Goal: Task Accomplishment & Management: Manage account settings

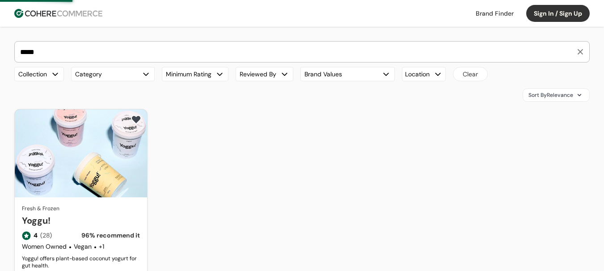
scroll to position [45, 0]
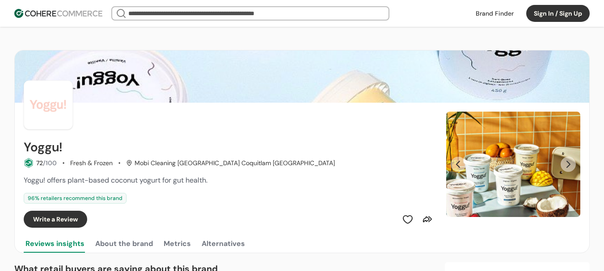
click at [155, 180] on span "Yoggu! offers plant-based coconut yogurt for gut health." at bounding box center [116, 180] width 184 height 9
copy span "yogurt"
click at [562, 165] on button "Next Slide" at bounding box center [568, 164] width 15 height 15
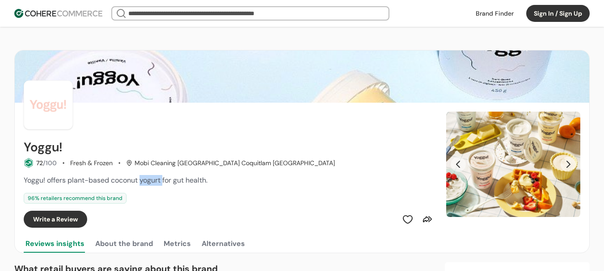
click at [564, 165] on button "Next Slide" at bounding box center [568, 164] width 15 height 15
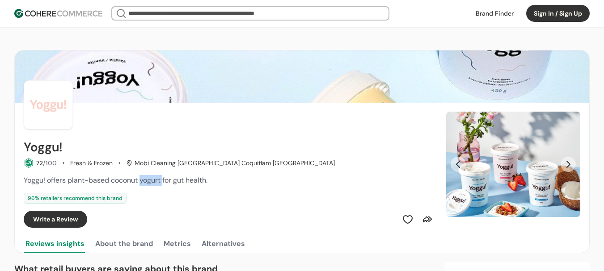
click at [564, 165] on button "Next Slide" at bounding box center [568, 164] width 15 height 15
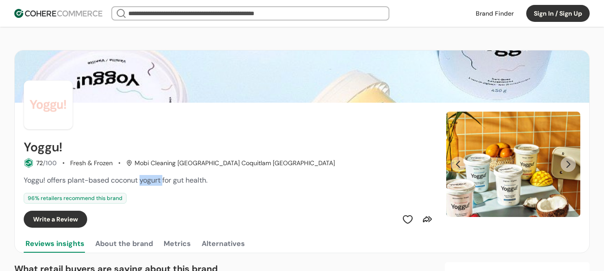
click at [548, 15] on button "Sign In / Sign Up" at bounding box center [558, 13] width 64 height 17
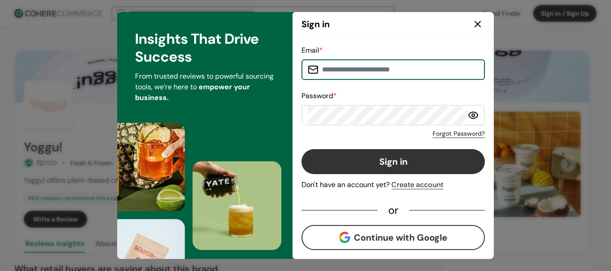
type input "**********"
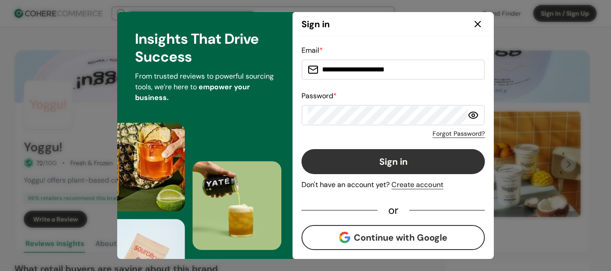
click at [403, 163] on button "Sign in" at bounding box center [392, 161] width 183 height 25
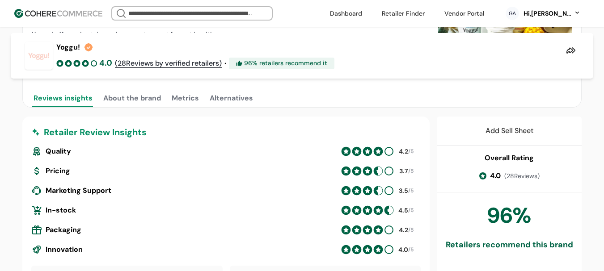
scroll to position [268, 0]
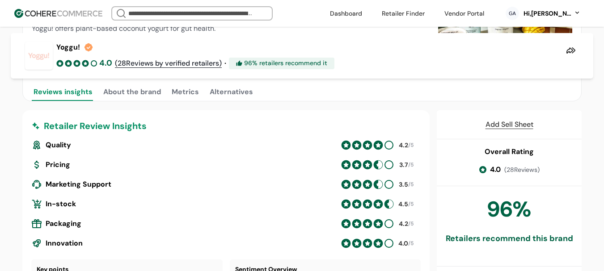
click at [559, 14] on div "Hi, [PERSON_NAME]" at bounding box center [547, 13] width 49 height 9
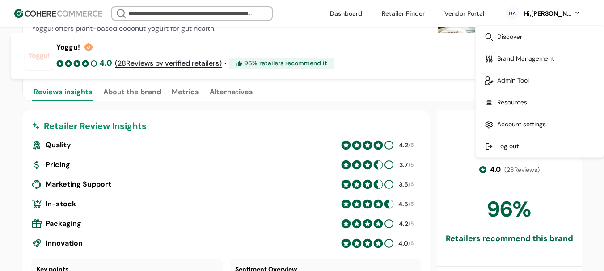
click at [523, 82] on link at bounding box center [540, 81] width 128 height 22
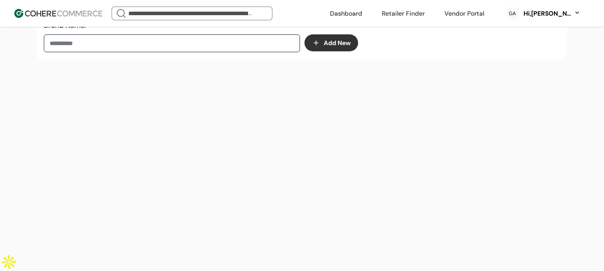
scroll to position [151, 0]
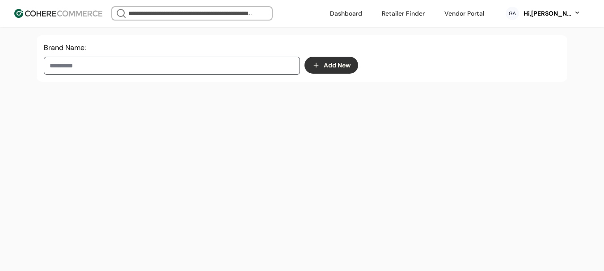
click at [155, 75] on input at bounding box center [172, 66] width 256 height 18
click at [76, 100] on img at bounding box center [68, 103] width 18 height 18
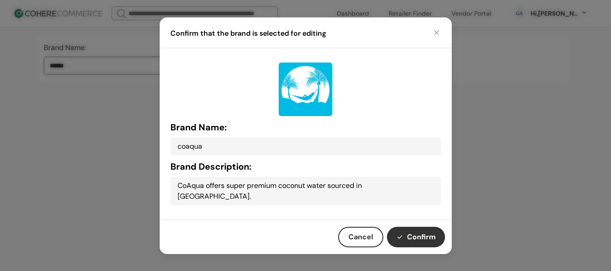
click at [429, 227] on button "Confirm" at bounding box center [416, 237] width 58 height 21
type input "******"
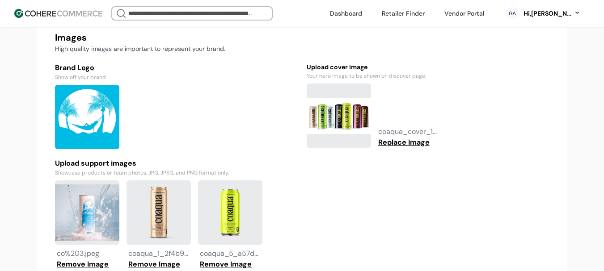
scroll to position [687, 0]
click at [88, 138] on icon at bounding box center [88, 135] width 6 height 6
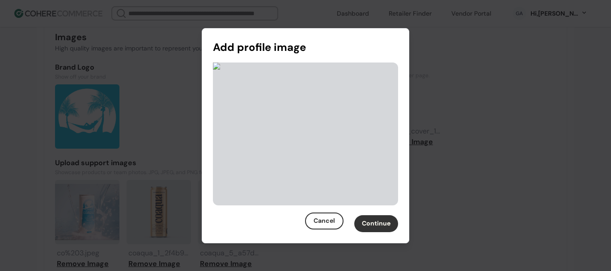
click at [379, 223] on button "Continue" at bounding box center [376, 224] width 44 height 17
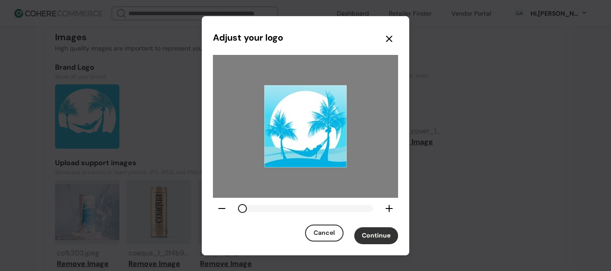
click at [380, 233] on button "Continue" at bounding box center [376, 236] width 44 height 17
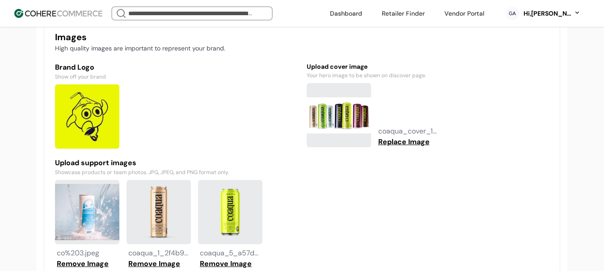
click at [89, 142] on icon at bounding box center [87, 136] width 11 height 11
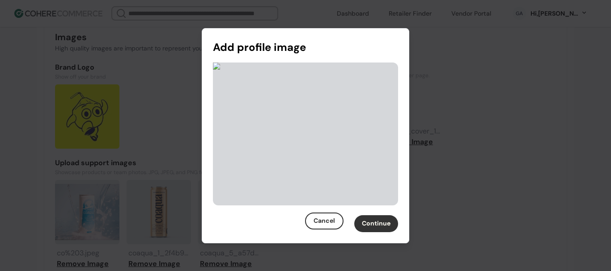
click at [391, 228] on button "Continue" at bounding box center [376, 224] width 44 height 17
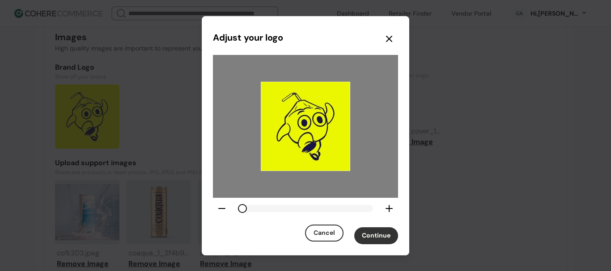
click at [381, 231] on button "Continue" at bounding box center [376, 236] width 44 height 17
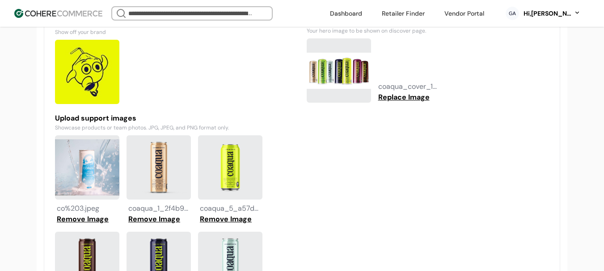
drag, startPoint x: 92, startPoint y: 228, endPoint x: 155, endPoint y: 216, distance: 63.8
click at [92, 225] on button "Remove Image" at bounding box center [82, 219] width 55 height 11
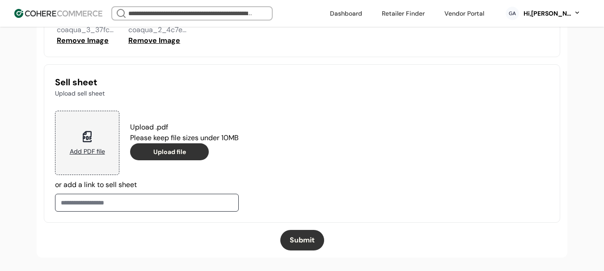
scroll to position [1014, 0]
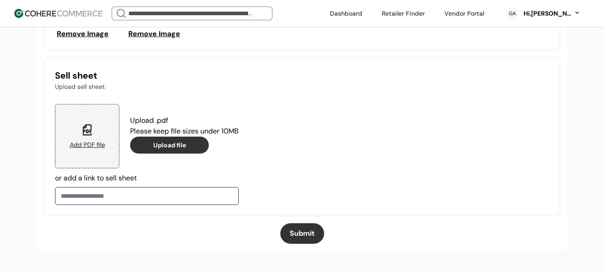
click at [299, 238] on button "Submit" at bounding box center [302, 234] width 44 height 21
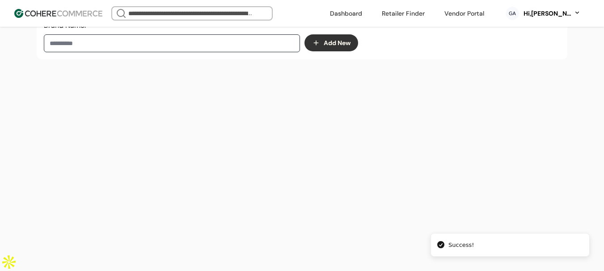
scroll to position [151, 0]
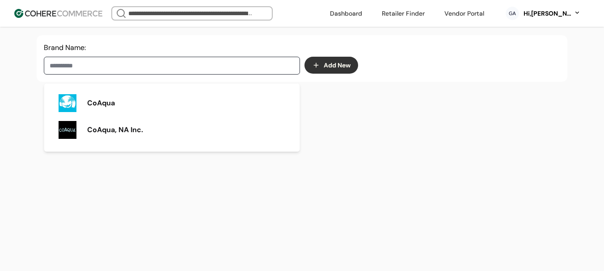
click at [112, 72] on input at bounding box center [172, 66] width 256 height 18
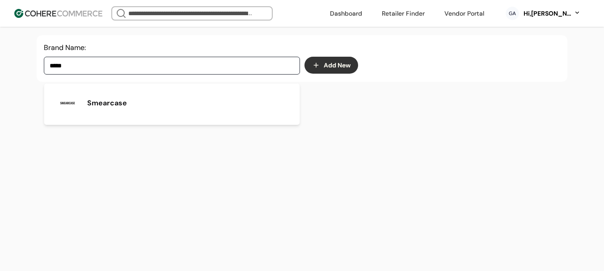
click at [116, 98] on span "Smearcase" at bounding box center [107, 103] width 40 height 11
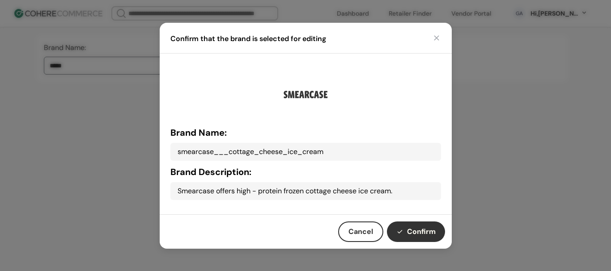
drag, startPoint x: 418, startPoint y: 231, endPoint x: 291, endPoint y: 39, distance: 229.9
click at [417, 232] on button "Confirm" at bounding box center [416, 232] width 58 height 21
type input "**********"
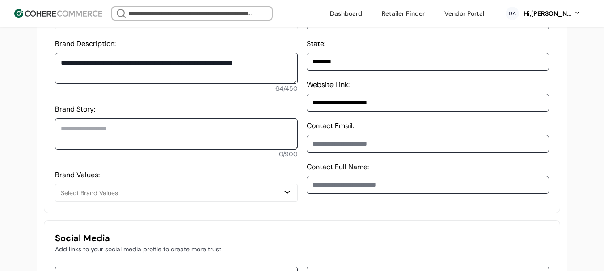
scroll to position [330, 0]
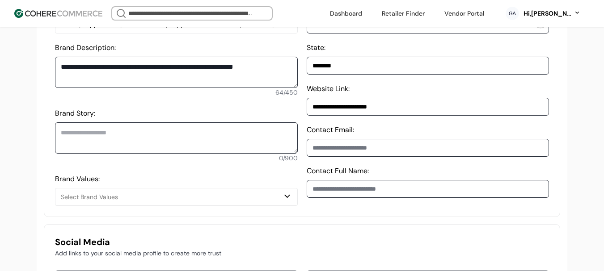
click at [142, 138] on textarea "Brand Story:" at bounding box center [176, 138] width 243 height 31
paste textarea "**********"
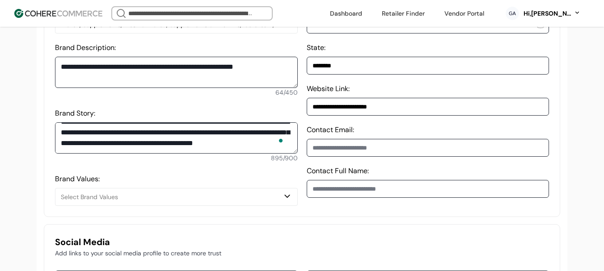
scroll to position [252, 0]
type textarea "**********"
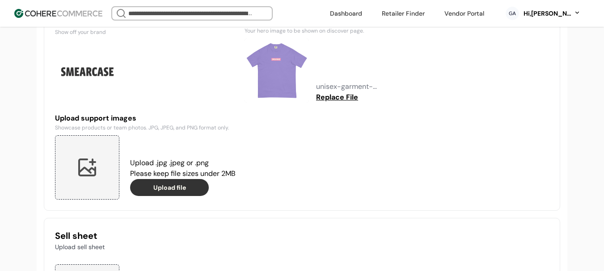
scroll to position [643, 0]
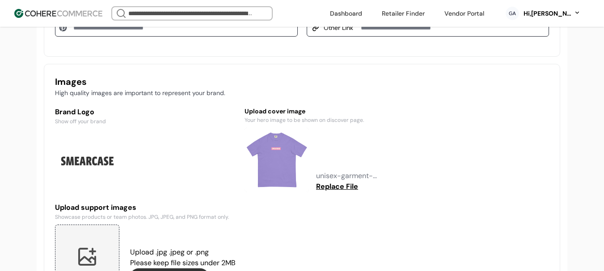
click at [91, 185] on icon at bounding box center [87, 181] width 8 height 8
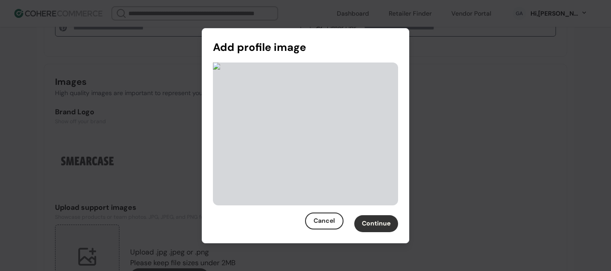
click at [376, 224] on button "Continue" at bounding box center [376, 224] width 44 height 17
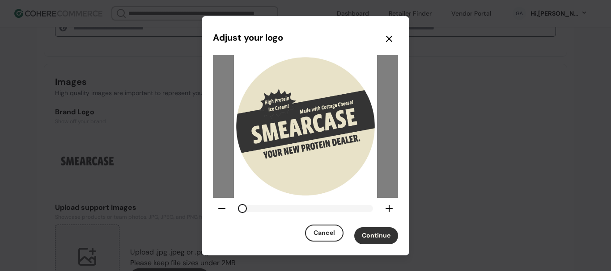
click at [394, 240] on button "Continue" at bounding box center [376, 236] width 44 height 17
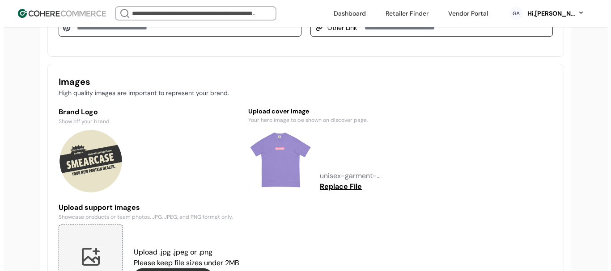
scroll to position [732, 0]
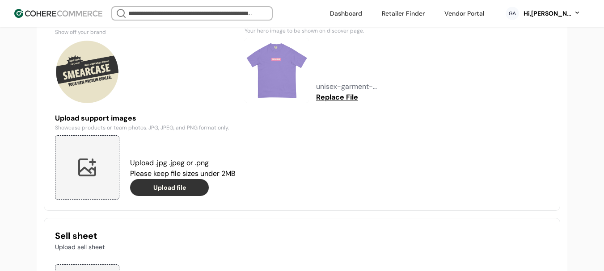
click at [87, 177] on div at bounding box center [87, 168] width 64 height 64
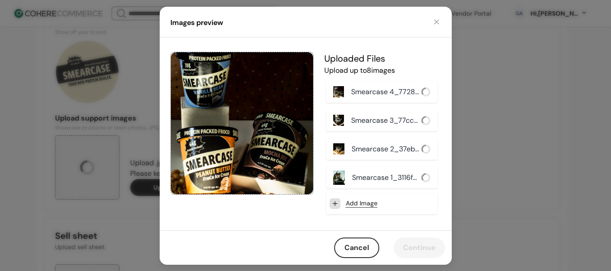
click at [363, 200] on link "Add Image" at bounding box center [362, 203] width 32 height 9
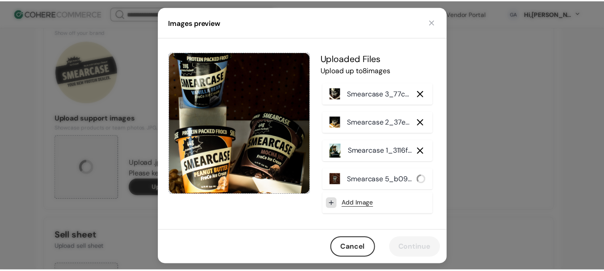
scroll to position [35, 0]
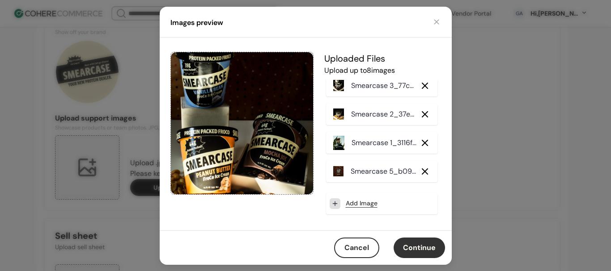
click at [415, 247] on button "Continue" at bounding box center [419, 248] width 51 height 21
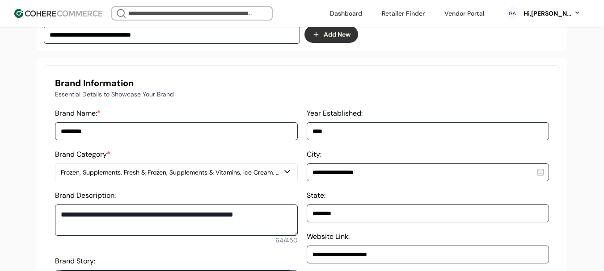
scroll to position [240, 0]
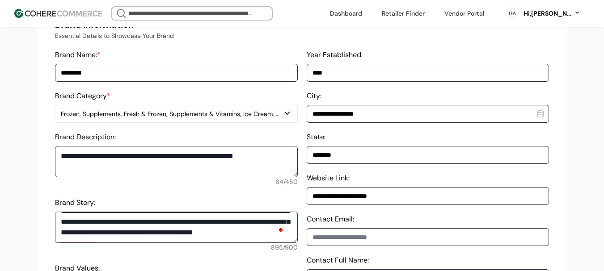
click at [157, 113] on button "Frozen, Supplements, Fresh & Frozen, Supplements & Vitamins, Ice Cream, Collagen" at bounding box center [176, 114] width 243 height 18
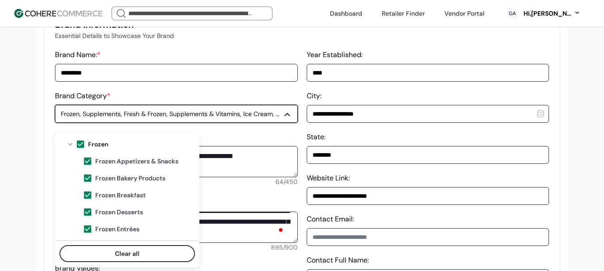
scroll to position [89, 0]
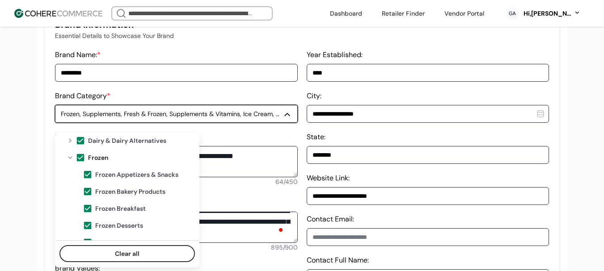
click at [72, 159] on div "Collapse" at bounding box center [70, 157] width 11 height 7
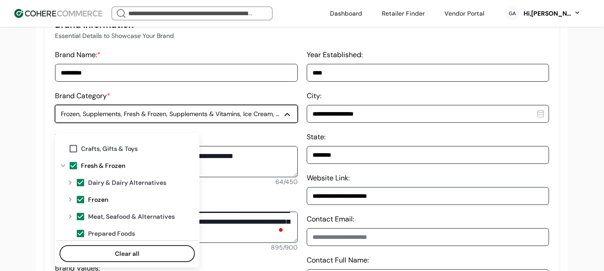
scroll to position [0, 0]
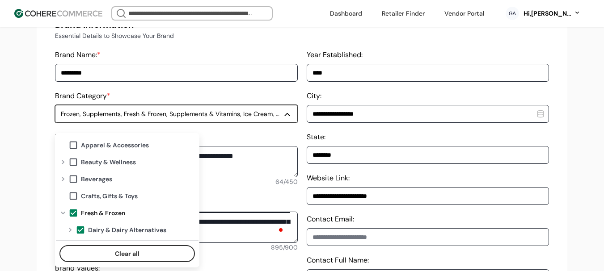
click at [72, 211] on span at bounding box center [73, 213] width 10 height 10
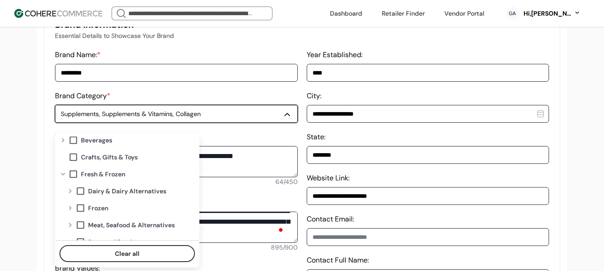
scroll to position [89, 0]
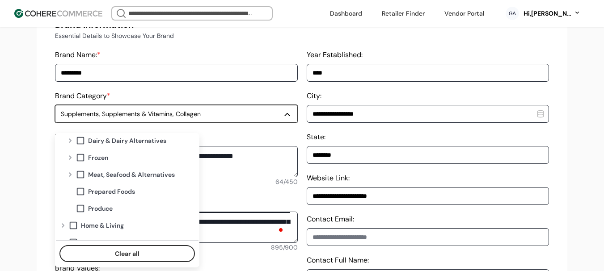
click at [70, 158] on div "Expand" at bounding box center [70, 157] width 11 height 7
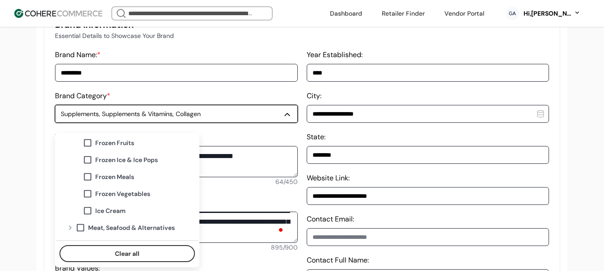
scroll to position [224, 0]
click at [85, 195] on span at bounding box center [88, 194] width 10 height 10
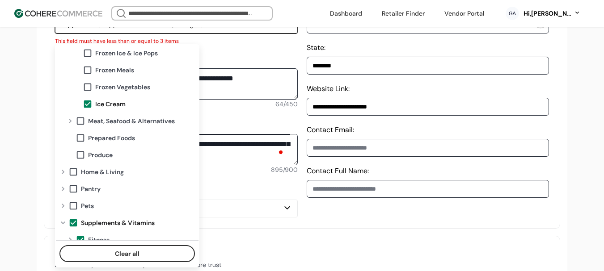
click at [77, 225] on span at bounding box center [73, 223] width 10 height 10
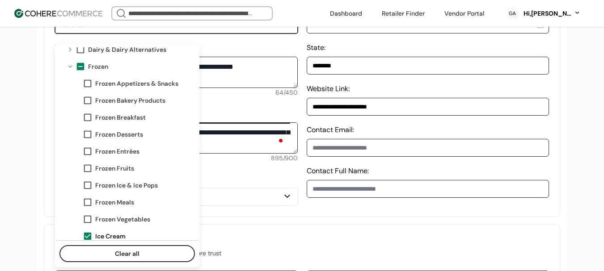
scroll to position [89, 0]
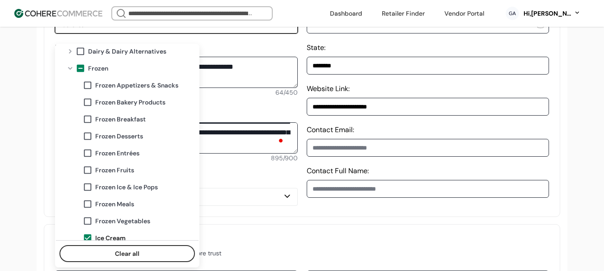
click at [57, 124] on div "Apparel & Accessories Beauty & Wellness Beverages Crafts, Gifts & Toys Fresh & …" at bounding box center [127, 143] width 143 height 193
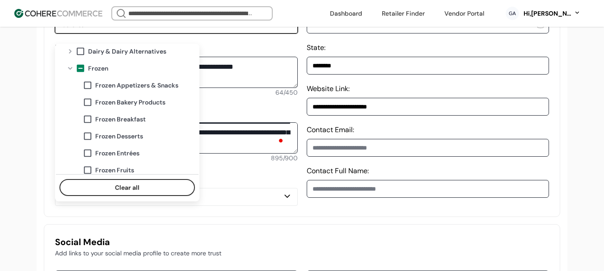
scroll to position [240, 0]
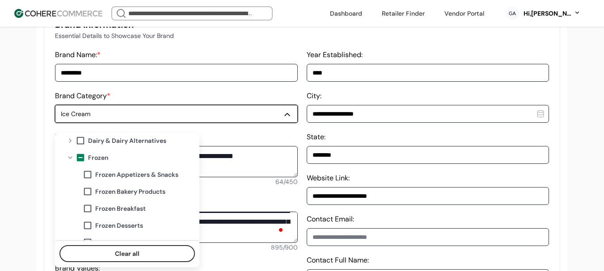
click at [52, 170] on div "**********" at bounding box center [302, 157] width 517 height 300
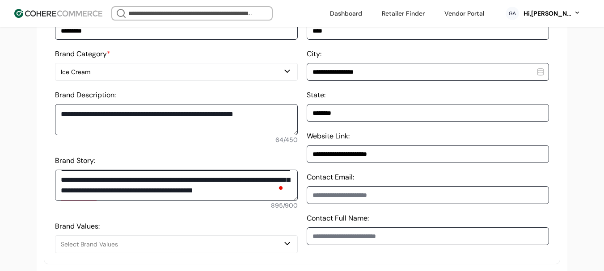
scroll to position [330, 0]
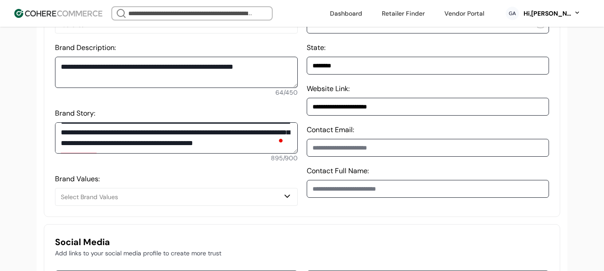
click at [364, 152] on input at bounding box center [428, 148] width 243 height 18
paste input "**********"
type input "**********"
click at [288, 202] on div "button" at bounding box center [287, 197] width 9 height 11
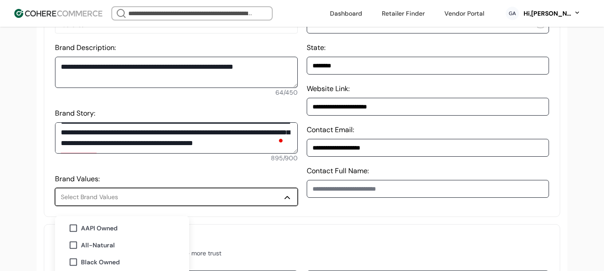
scroll to position [464, 0]
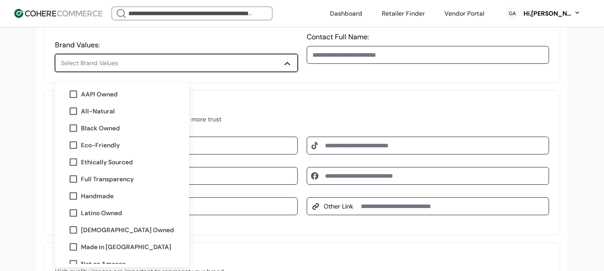
click at [241, 154] on input "**********" at bounding box center [176, 146] width 243 height 18
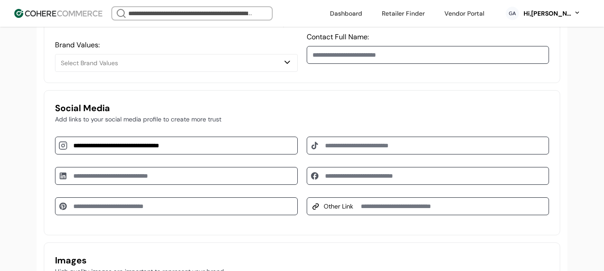
paste input "*"
type input "**********"
click at [380, 208] on input at bounding box center [428, 207] width 243 height 18
paste input "**********"
type input "**********"
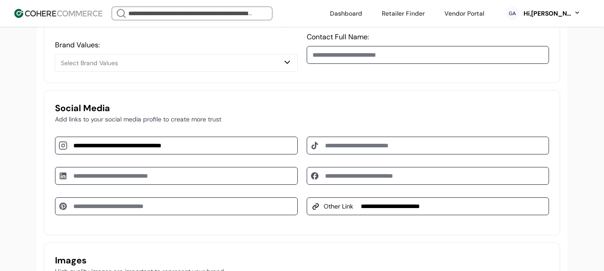
click at [391, 183] on input at bounding box center [428, 176] width 243 height 18
paste input "**********"
type input "**********"
click at [364, 99] on div "**********" at bounding box center [302, 162] width 517 height 145
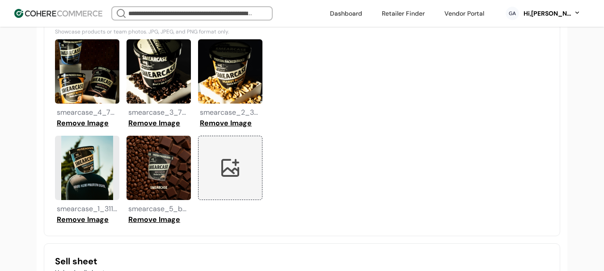
scroll to position [777, 0]
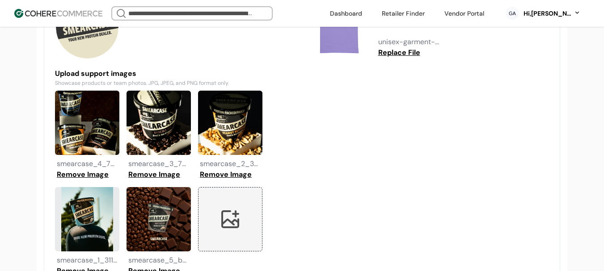
click at [396, 47] on div "unisex-garment-dyed-heavyweight-t-shirt-violet-front-67338b4041222.jpg" at bounding box center [409, 42] width 64 height 11
click at [396, 58] on button "Replace File" at bounding box center [400, 52] width 46 height 11
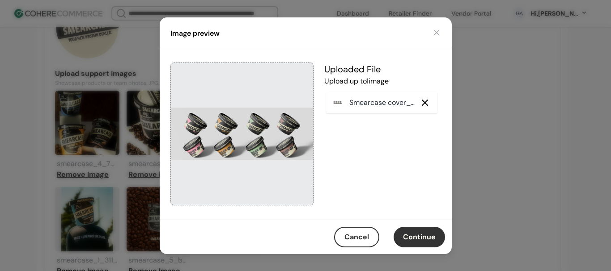
click at [420, 240] on button "Continue" at bounding box center [419, 237] width 51 height 21
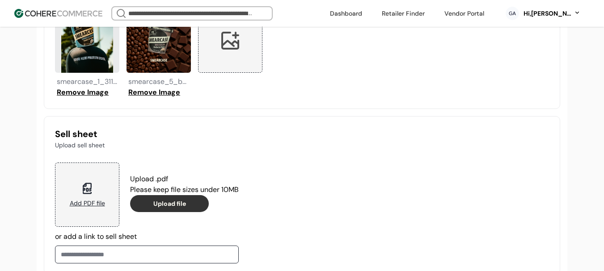
scroll to position [1014, 0]
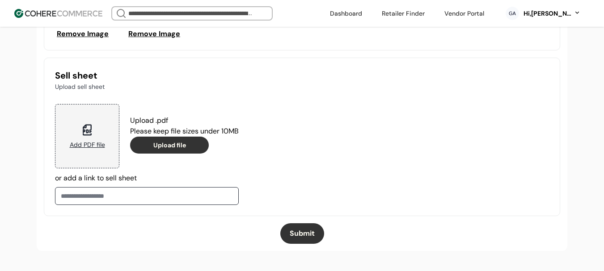
click at [308, 234] on button "Submit" at bounding box center [302, 234] width 44 height 21
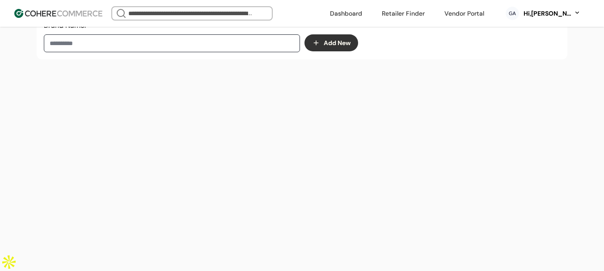
scroll to position [151, 0]
